Goal: Contribute content: Add original content to the website for others to see

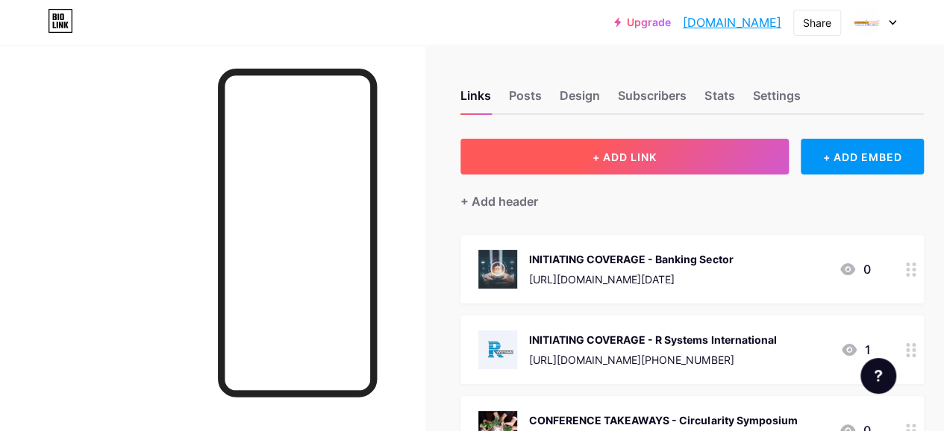
click at [579, 152] on button "+ ADD LINK" at bounding box center [625, 157] width 328 height 36
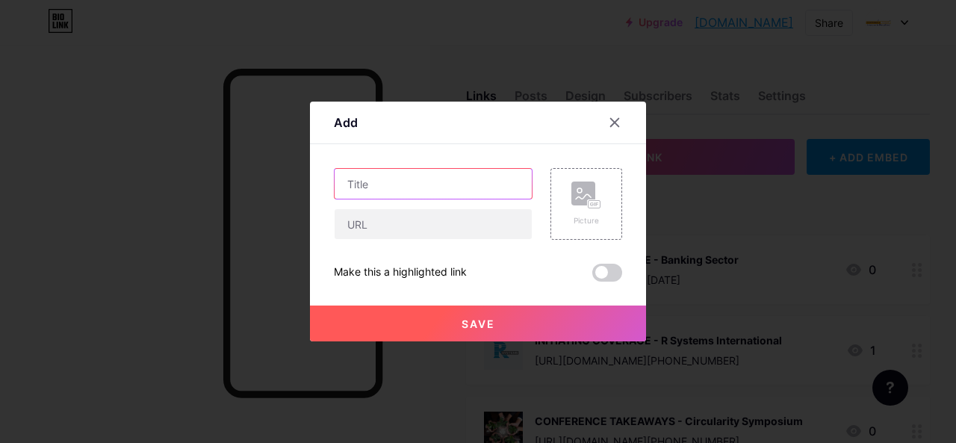
click at [393, 175] on input "text" at bounding box center [432, 184] width 197 height 30
paste input "Systematix Market Brainwaves"
click at [346, 182] on input "Systematix Market Brainwaves -" at bounding box center [432, 184] width 197 height 30
paste input "[DATE]"
click at [520, 183] on input "Systematix Market Brainwaves -" at bounding box center [432, 184] width 197 height 30
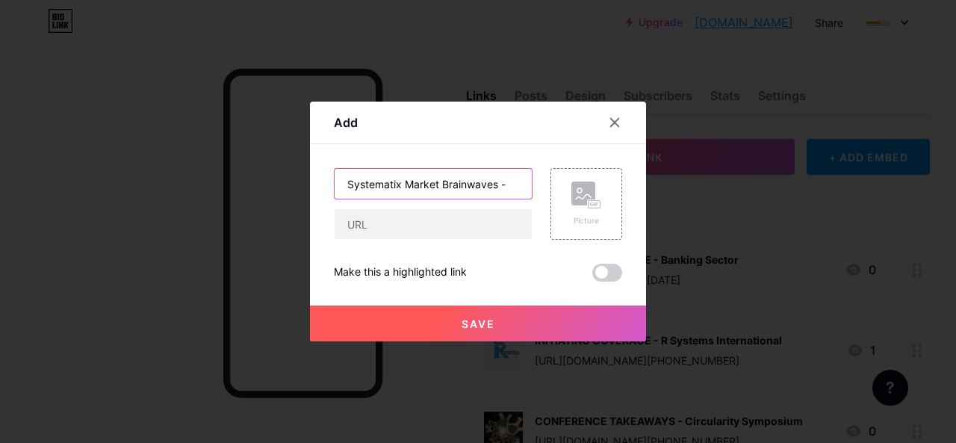
paste input "[DATE]"
type input "Systematix Market Brainwaves - [DATE]"
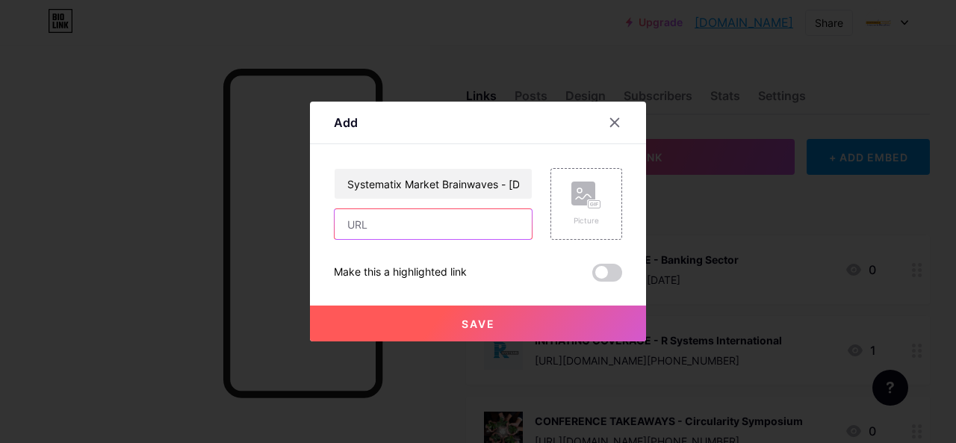
click at [380, 225] on input "text" at bounding box center [432, 224] width 197 height 30
paste input "[URL][DOMAIN_NAME][DATE]"
type input "[URL][DOMAIN_NAME][DATE]"
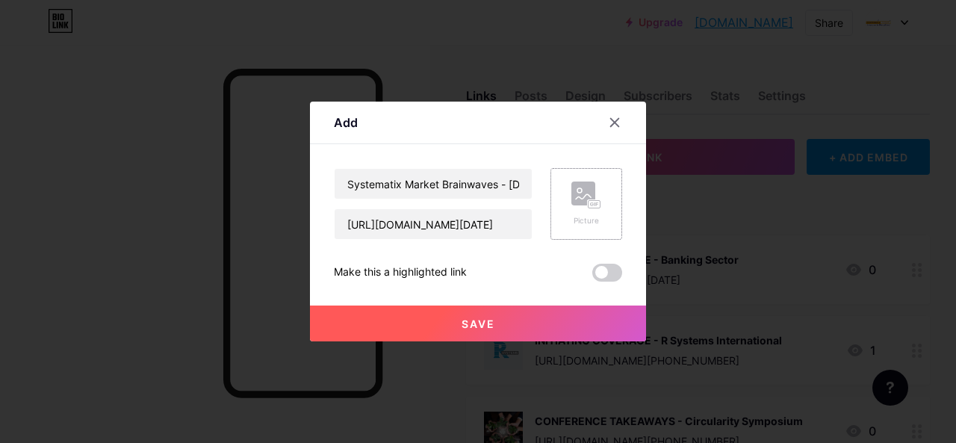
click at [602, 193] on div "Picture" at bounding box center [586, 204] width 72 height 72
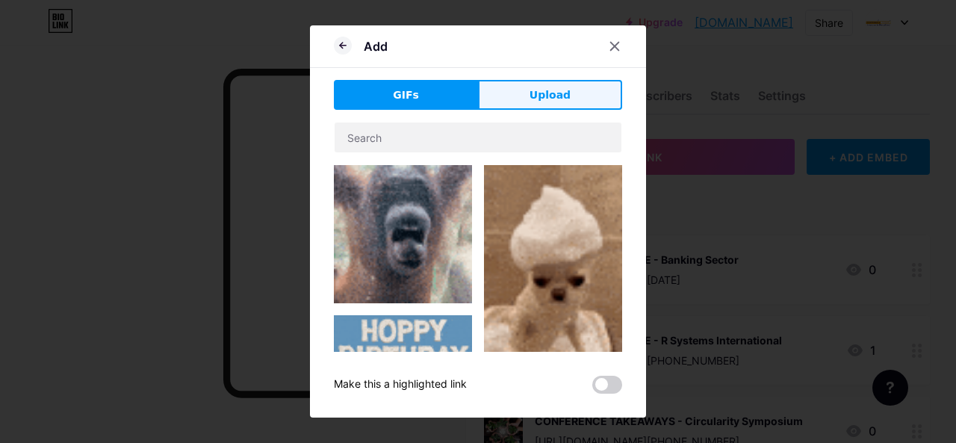
click at [555, 101] on span "Upload" at bounding box center [549, 95] width 41 height 16
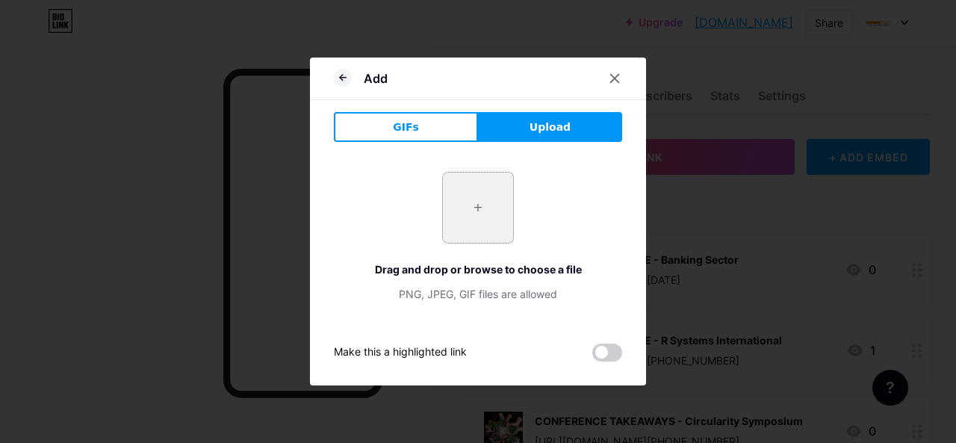
click at [482, 204] on input "file" at bounding box center [478, 207] width 70 height 70
click at [493, 213] on input "file" at bounding box center [478, 207] width 70 height 70
type input "C:\fakepath\b2.jpg"
click at [608, 80] on div at bounding box center [614, 78] width 27 height 27
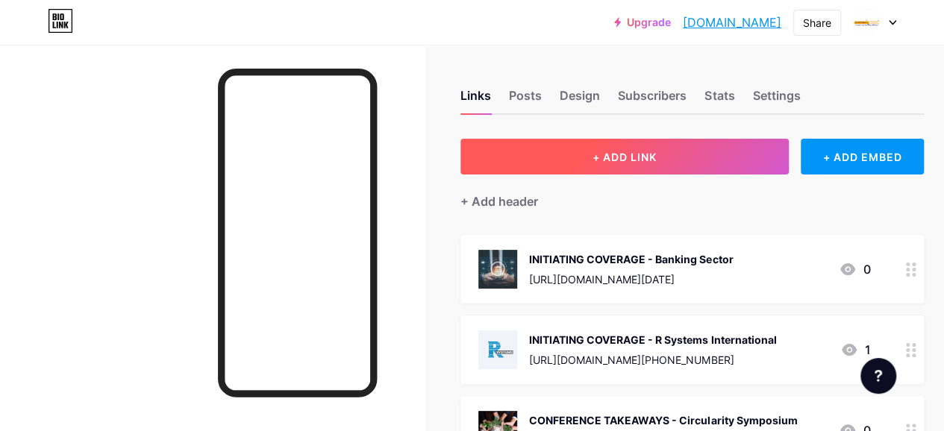
click at [597, 152] on span "+ ADD LINK" at bounding box center [625, 157] width 64 height 13
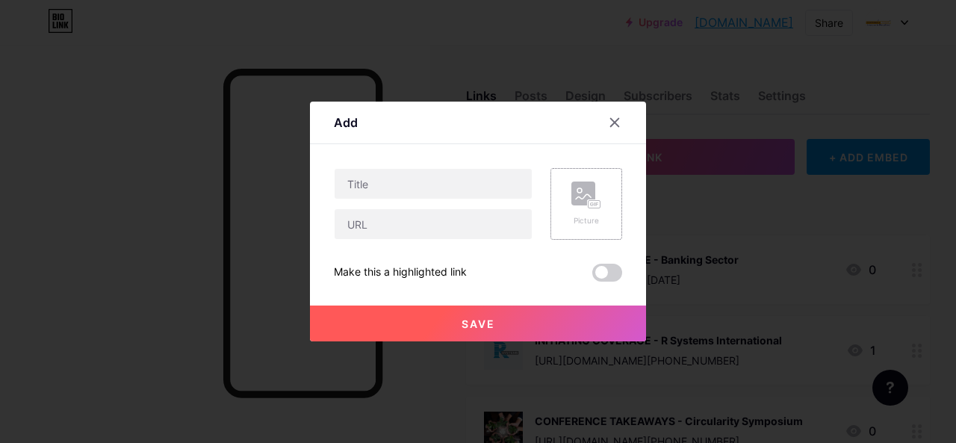
click at [587, 199] on rect at bounding box center [583, 193] width 24 height 24
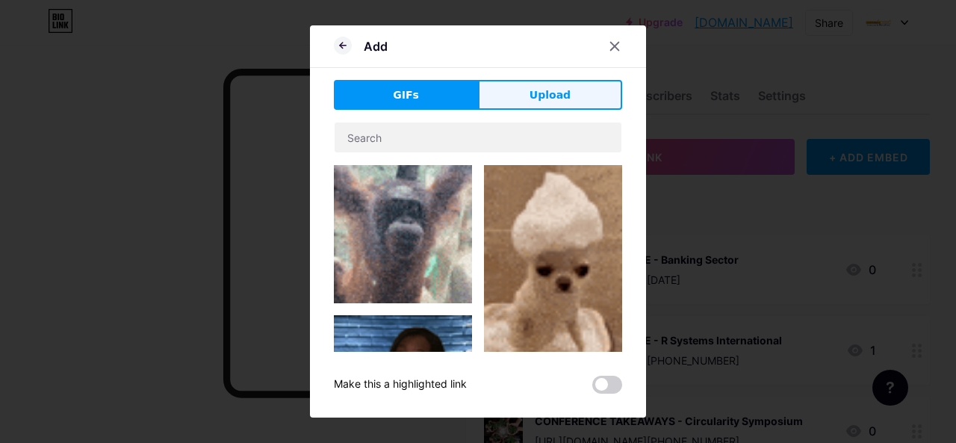
click at [540, 86] on button "Upload" at bounding box center [550, 95] width 144 height 30
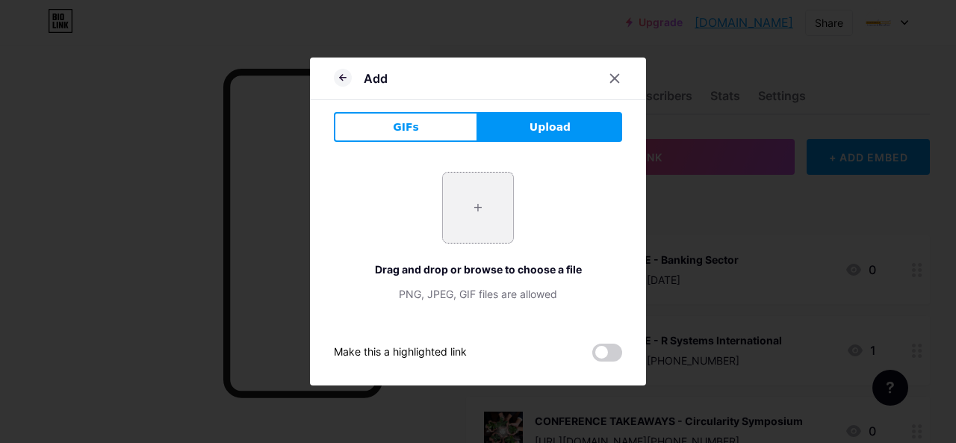
click at [481, 216] on input "file" at bounding box center [478, 207] width 70 height 70
type input "C:\fakepath\b2.jpg"
click at [482, 221] on input "file" at bounding box center [478, 207] width 70 height 70
click at [488, 197] on input "file" at bounding box center [478, 207] width 70 height 70
